Goal: Download file/media

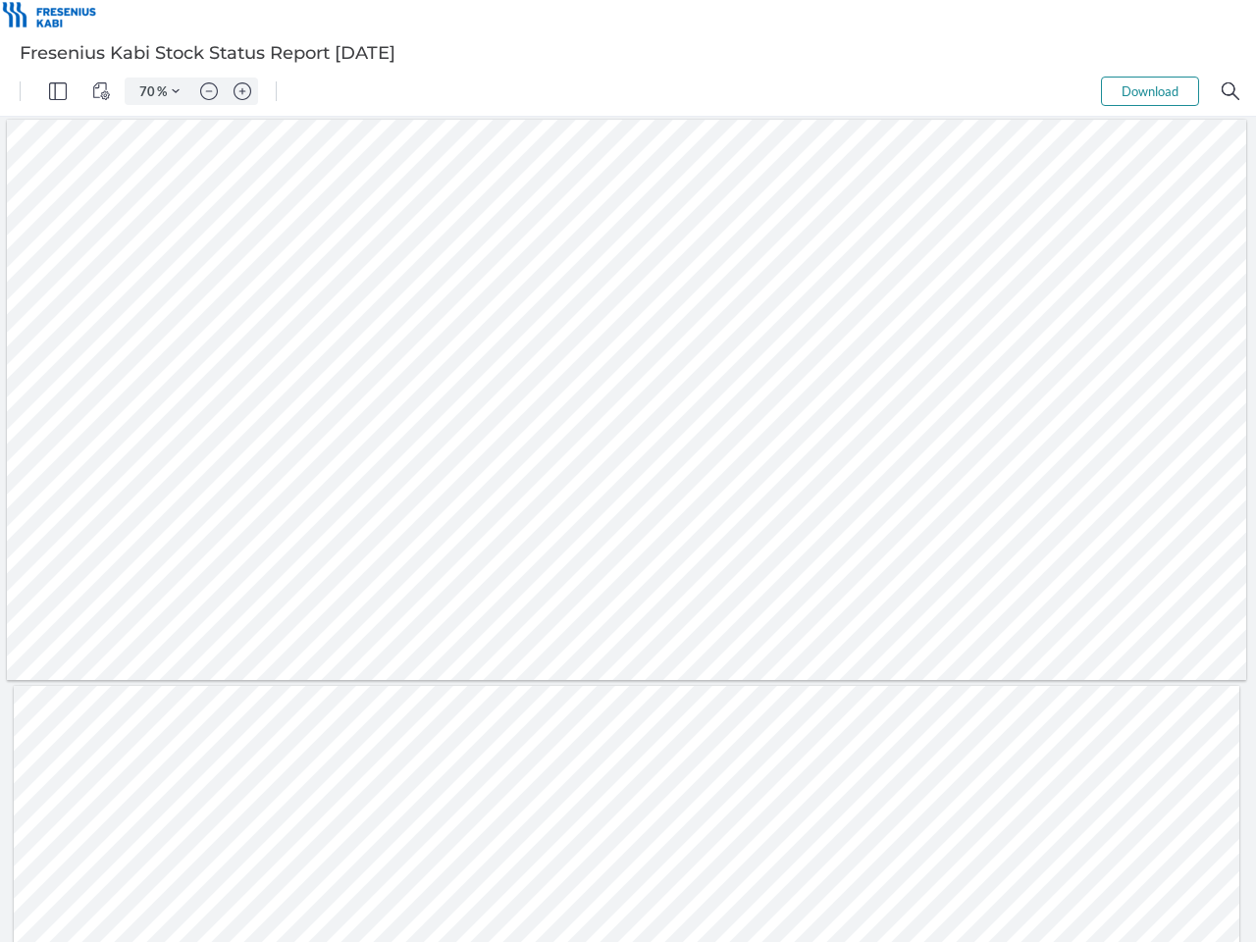
click at [58, 91] on img "Panel" at bounding box center [58, 91] width 18 height 18
click at [101, 91] on img "View Controls" at bounding box center [101, 91] width 18 height 18
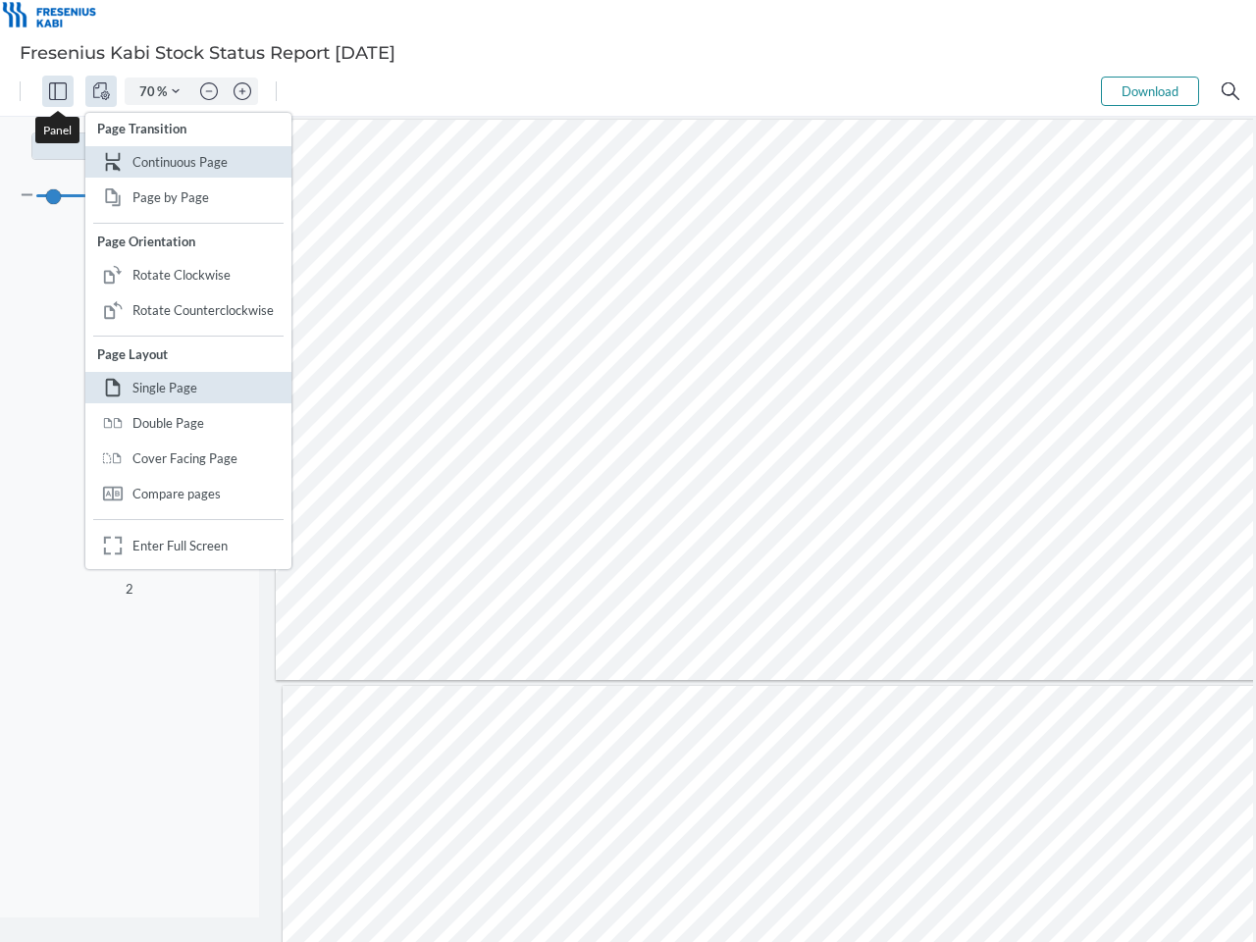
click at [148, 91] on input "70" at bounding box center [142, 91] width 27 height 18
click at [176, 91] on img "Zoom Controls" at bounding box center [176, 91] width 8 height 8
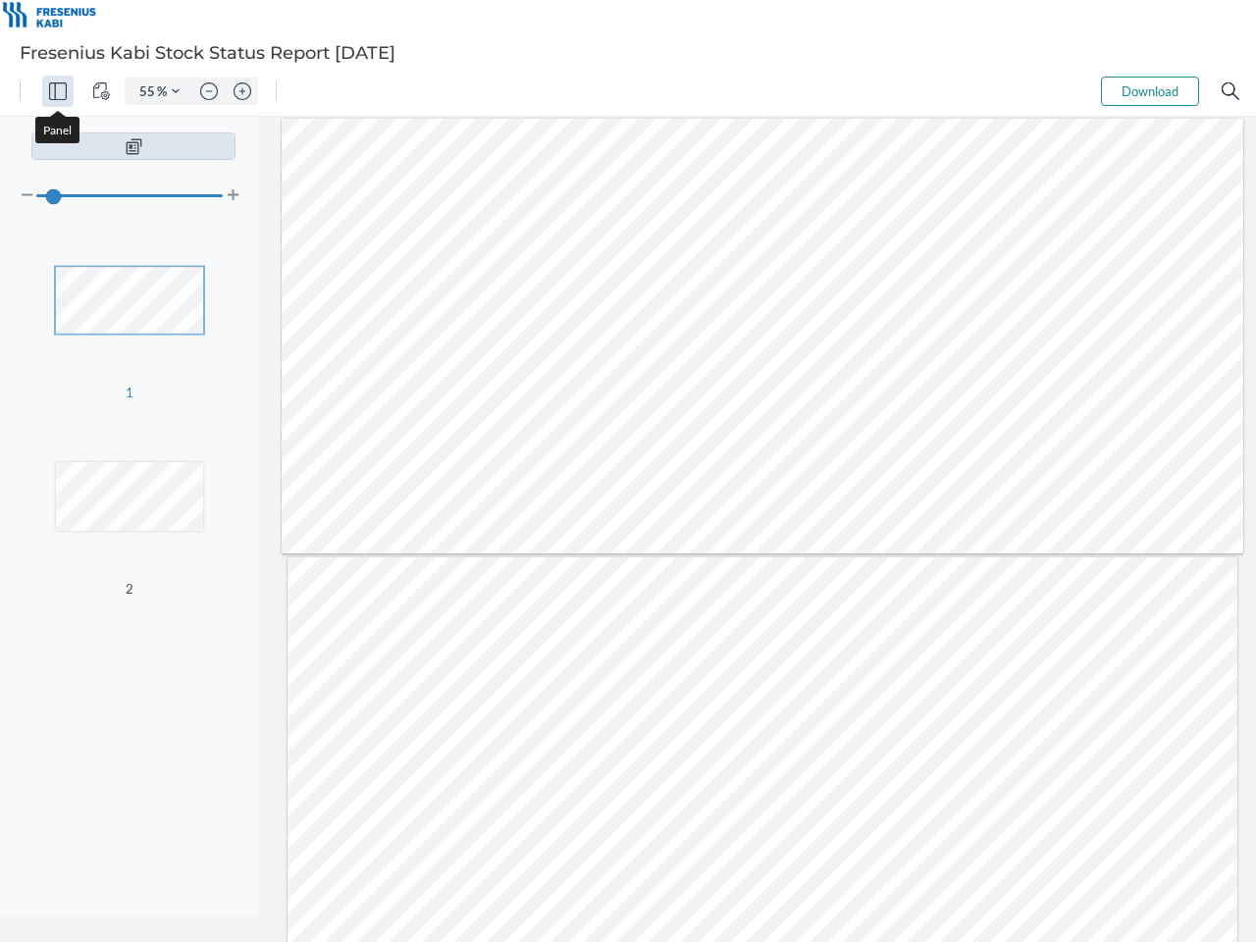
click at [209, 91] on img "Zoom out" at bounding box center [209, 91] width 18 height 18
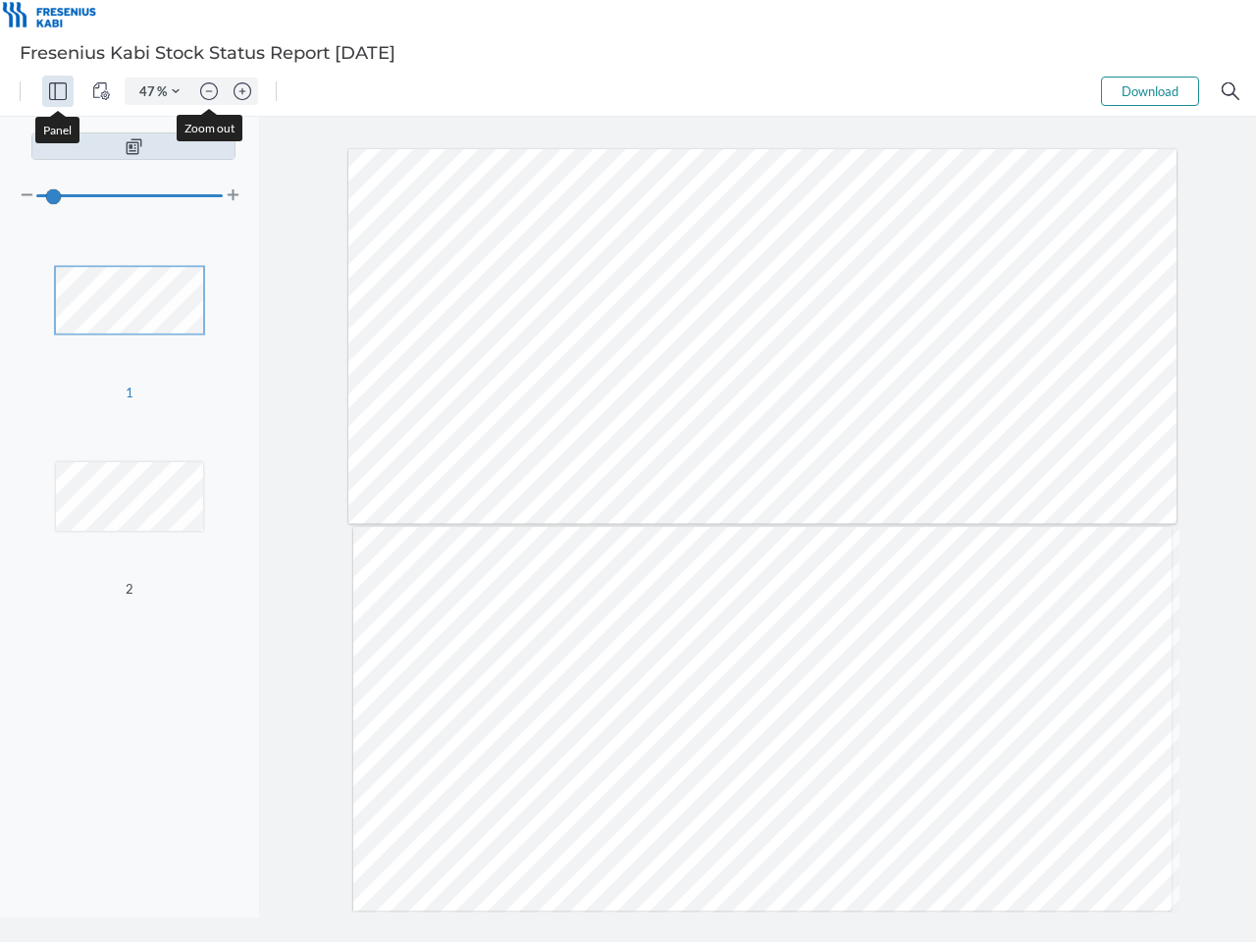
click at [242, 91] on img "Zoom in" at bounding box center [242, 91] width 18 height 18
type input "55"
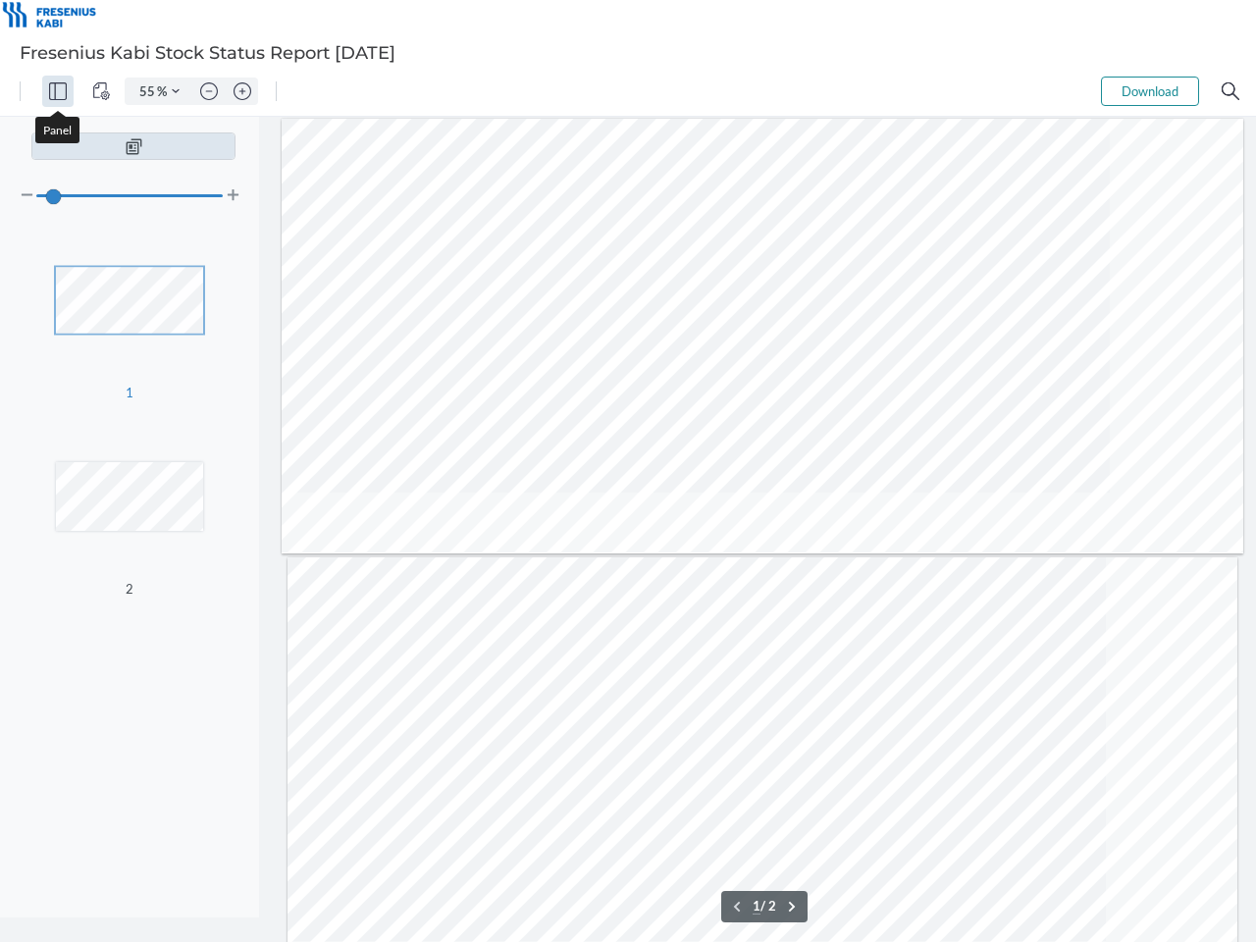
click at [1150, 91] on button "Download" at bounding box center [1150, 91] width 98 height 29
